Goal: Task Accomplishment & Management: Manage account settings

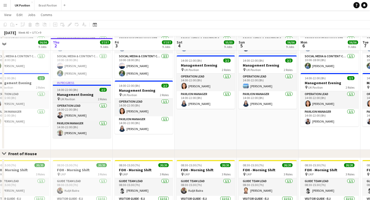
scroll to position [226, 0]
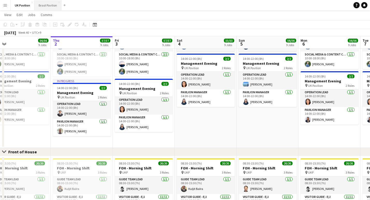
click at [49, 5] on button "Brasil Pavilion Close" at bounding box center [47, 5] width 27 height 10
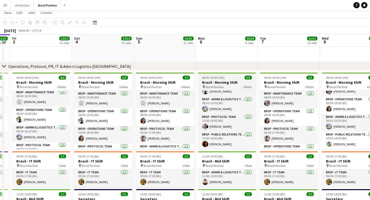
click at [222, 84] on h3 "Brasil - Morning Shift" at bounding box center [227, 82] width 58 height 5
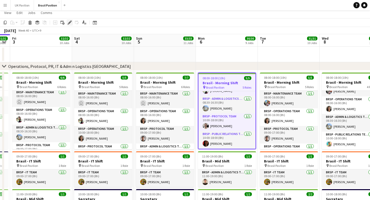
click at [70, 24] on icon at bounding box center [69, 22] width 3 height 3
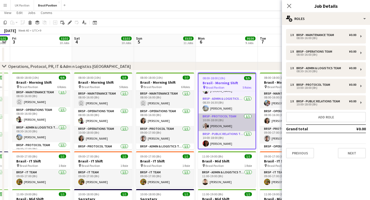
click at [223, 120] on app-card-role "BRSP - Protocol Team [DATE] 10:00-18:00 (8h) [PERSON_NAME]" at bounding box center [227, 123] width 57 height 18
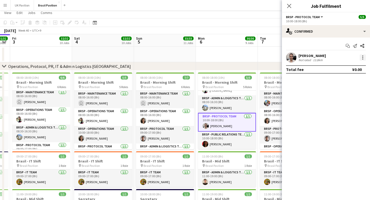
click at [362, 61] on div at bounding box center [363, 57] width 6 height 6
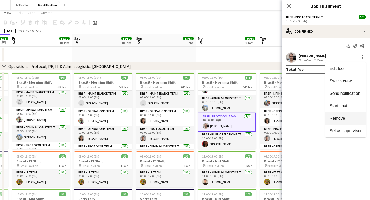
click at [337, 117] on span "Remove" at bounding box center [338, 118] width 16 height 4
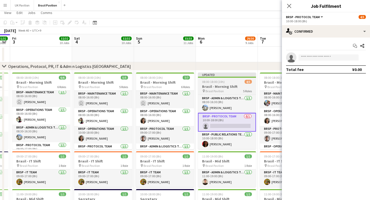
click at [218, 89] on h3 "Brasil - Morning Shift" at bounding box center [227, 86] width 58 height 5
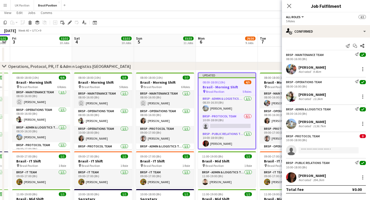
drag, startPoint x: 291, startPoint y: 5, endPoint x: 218, endPoint y: 9, distance: 73.5
click at [291, 6] on icon "Close pop-in" at bounding box center [289, 6] width 4 height 4
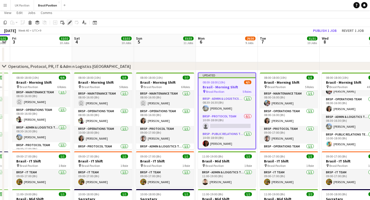
click at [71, 25] on icon "Edit" at bounding box center [70, 22] width 4 height 4
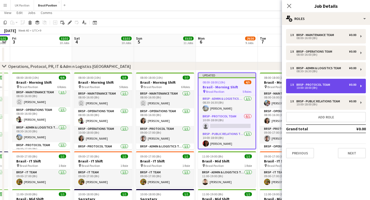
click at [333, 87] on div "BRSP - Protocol Team" at bounding box center [315, 85] width 36 height 4
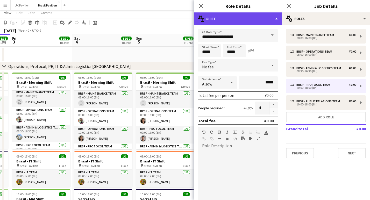
click at [276, 18] on div "multiple-actions-text Shift" at bounding box center [238, 18] width 88 height 12
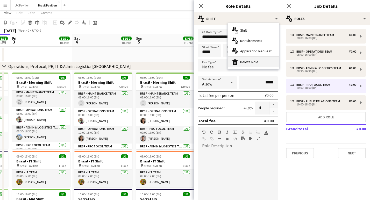
click at [254, 65] on div "bin-2 Delete Role" at bounding box center [253, 62] width 51 height 10
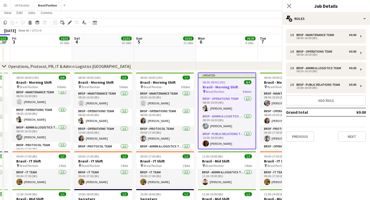
scroll to position [24, 0]
click at [290, 7] on icon "Close pop-in" at bounding box center [289, 5] width 5 height 5
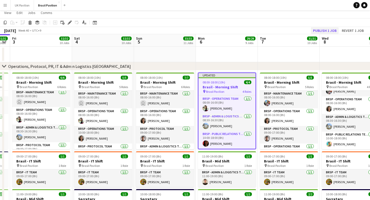
click at [311, 33] on button "Publish 1 job" at bounding box center [325, 30] width 28 height 7
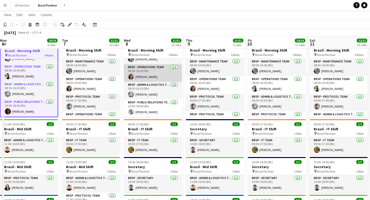
scroll to position [19, 0]
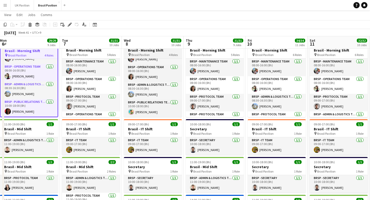
click at [146, 53] on h3 "Brasil - Morning Shift" at bounding box center [153, 50] width 58 height 5
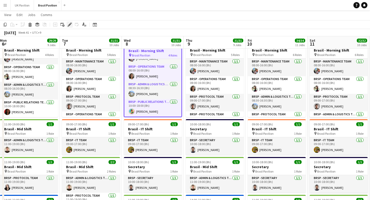
click at [70, 23] on icon "Edit" at bounding box center [70, 25] width 4 height 4
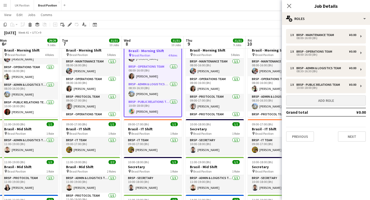
click at [321, 106] on button "Add role" at bounding box center [326, 100] width 80 height 10
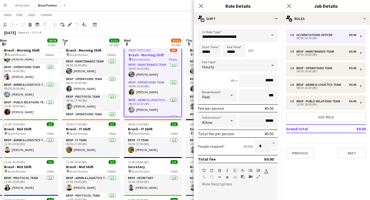
click at [271, 36] on span at bounding box center [272, 35] width 11 height 12
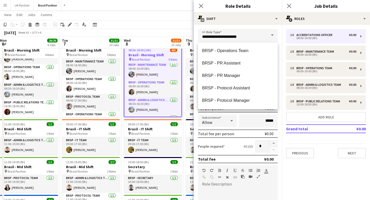
scroll to position [168, 0]
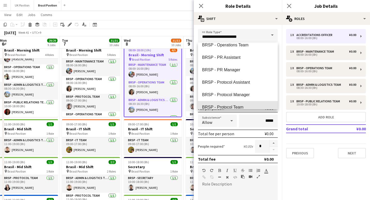
click at [229, 106] on span "BRSP - Protocol Team" at bounding box center [238, 107] width 72 height 5
type input "**********"
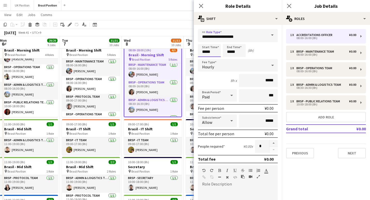
click at [209, 55] on input "*****" at bounding box center [209, 50] width 23 height 13
click at [204, 42] on div at bounding box center [204, 41] width 10 height 5
type input "*****"
drag, startPoint x: 204, startPoint y: 42, endPoint x: 210, endPoint y: 46, distance: 7.4
click at [204, 42] on div at bounding box center [204, 41] width 10 height 5
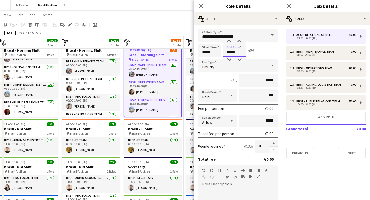
click at [231, 54] on input "*****" at bounding box center [234, 50] width 23 height 13
click at [232, 44] on div at bounding box center [229, 41] width 10 height 5
type input "*****"
click at [232, 44] on div at bounding box center [229, 41] width 10 height 5
click at [272, 66] on icon at bounding box center [273, 65] width 3 height 1
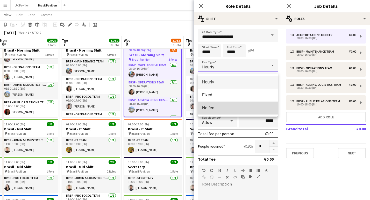
click at [220, 107] on span "No fee" at bounding box center [238, 108] width 72 height 5
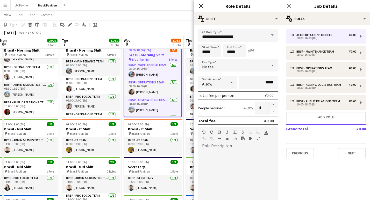
click at [202, 6] on icon at bounding box center [201, 5] width 5 height 5
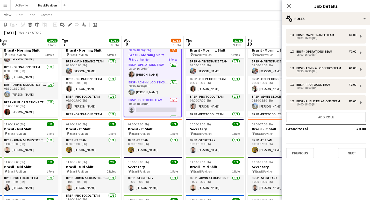
click at [288, 5] on icon at bounding box center [289, 6] width 4 height 4
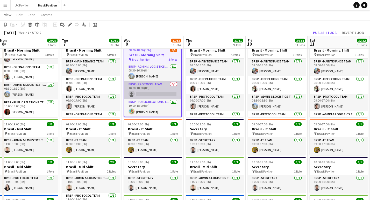
scroll to position [43, 0]
drag, startPoint x: 148, startPoint y: 92, endPoint x: 173, endPoint y: 92, distance: 24.6
click at [148, 92] on app-card-role "BRSP - Protocol Team 0/1 10:00-18:00 (8h) single-neutral-actions" at bounding box center [153, 90] width 57 height 18
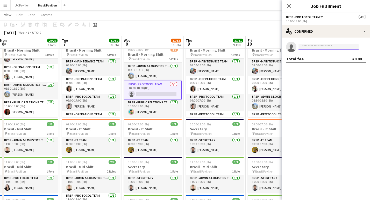
click at [308, 47] on input at bounding box center [329, 47] width 60 height 6
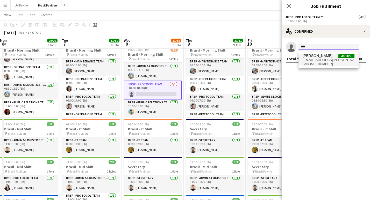
type input "****"
drag, startPoint x: 316, startPoint y: 54, endPoint x: 324, endPoint y: 58, distance: 9.5
click at [325, 58] on span "[PERSON_NAME]" at bounding box center [318, 56] width 30 height 4
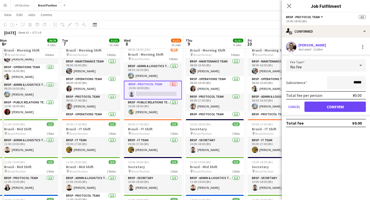
click at [320, 110] on button "Confirm" at bounding box center [335, 107] width 61 height 10
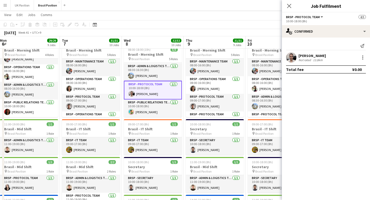
click at [291, 6] on icon "Close pop-in" at bounding box center [289, 6] width 4 height 4
